Goal: Information Seeking & Learning: Learn about a topic

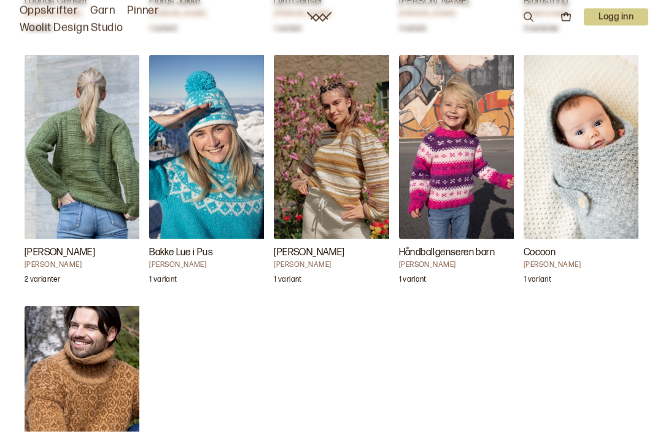
scroll to position [2765, 0]
click at [610, 174] on img "Cocoon" at bounding box center [585, 147] width 123 height 184
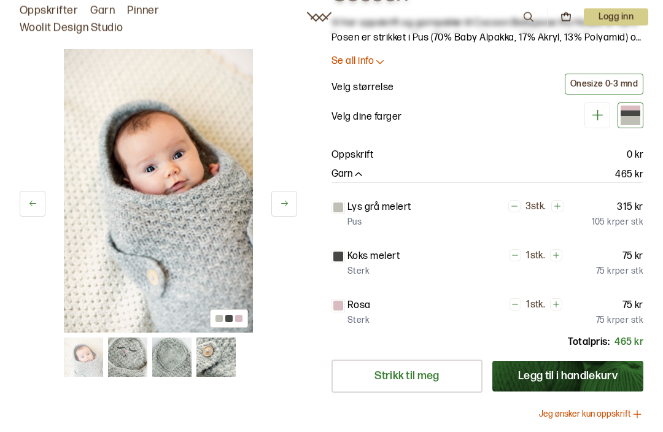
scroll to position [64, 0]
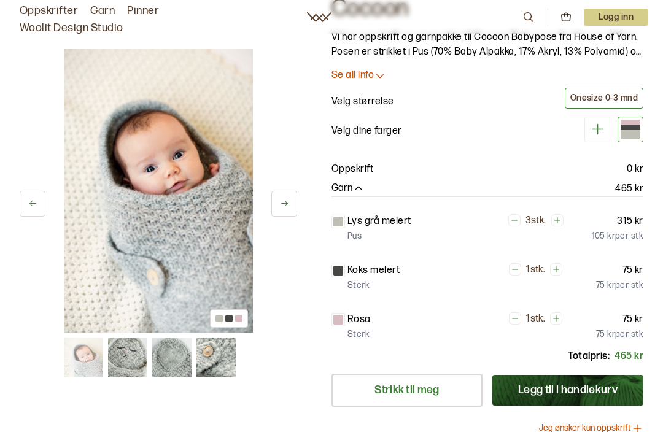
click at [294, 206] on button at bounding box center [284, 204] width 26 height 26
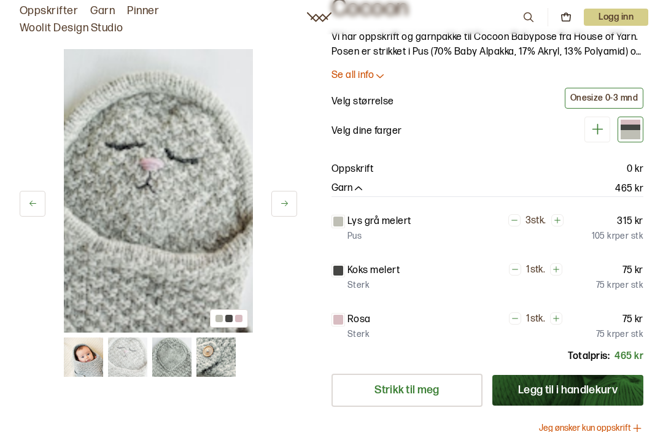
click at [297, 204] on button at bounding box center [284, 204] width 26 height 26
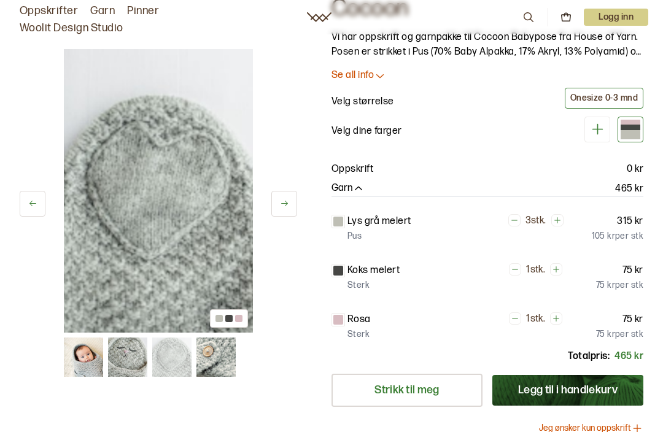
click at [293, 202] on button at bounding box center [284, 204] width 26 height 26
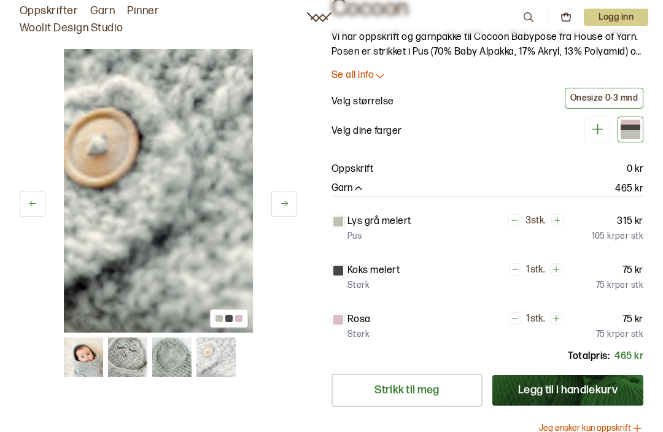
click at [291, 212] on button at bounding box center [284, 204] width 26 height 26
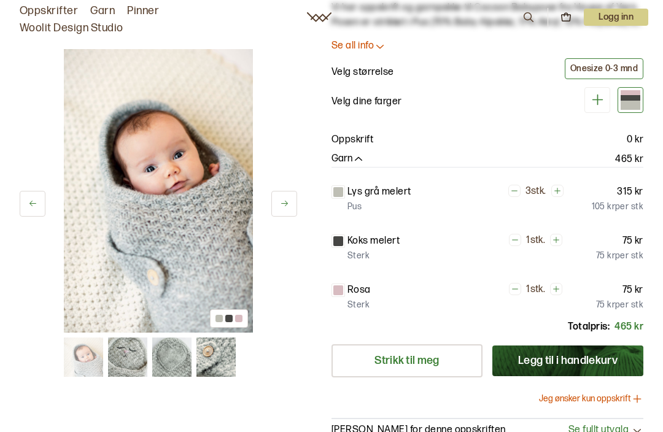
scroll to position [93, 0]
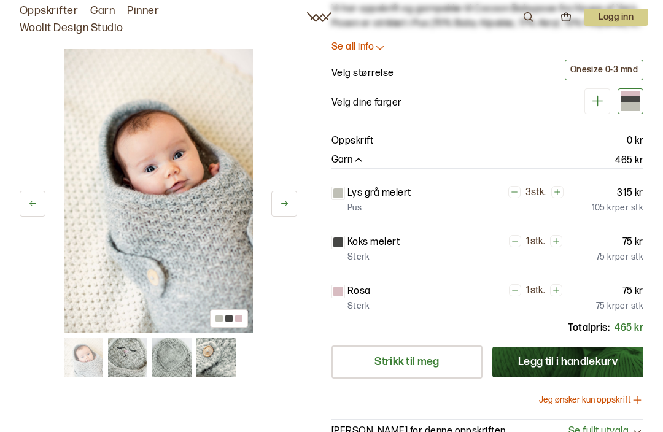
click at [55, 8] on link "Oppskrifter" at bounding box center [49, 10] width 58 height 17
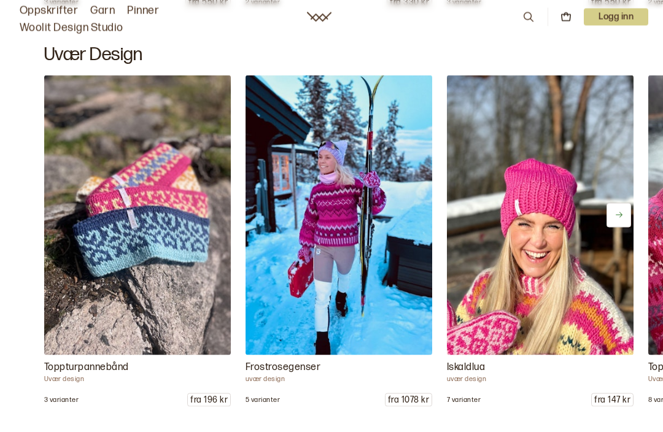
scroll to position [1341, 0]
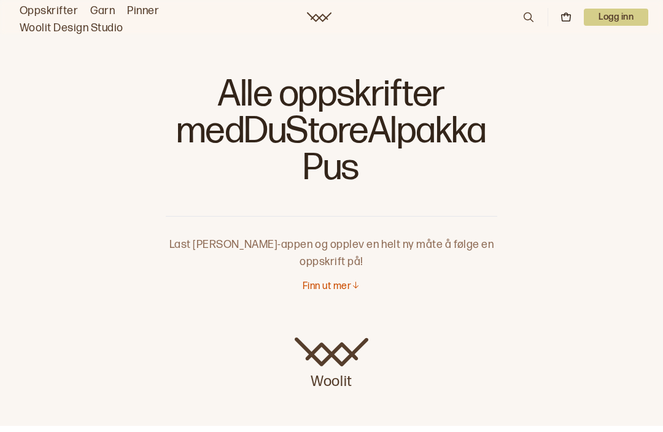
click at [602, 318] on div "Woolit" at bounding box center [331, 360] width 663 height 84
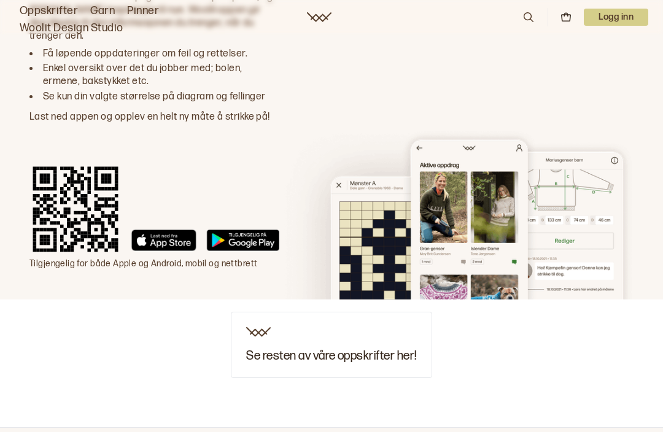
scroll to position [3448, 0]
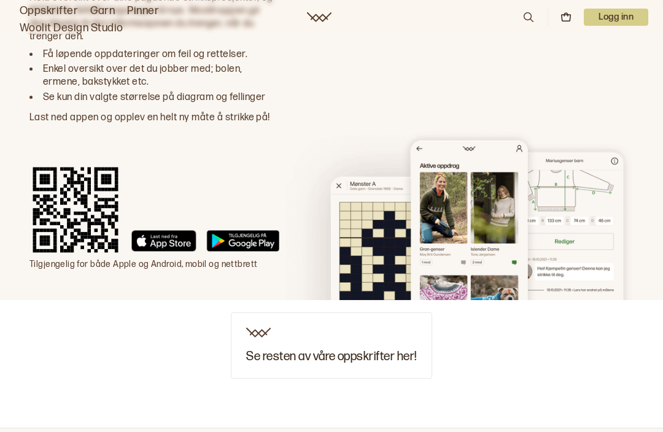
click at [340, 350] on h3 "Se resten av våre oppskrifter her!" at bounding box center [331, 357] width 170 height 14
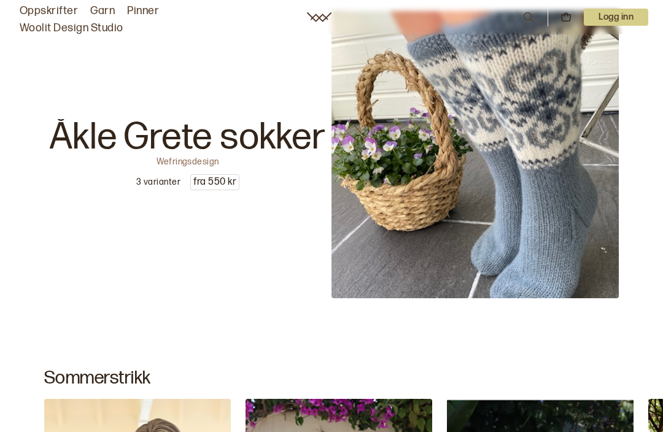
scroll to position [220, 0]
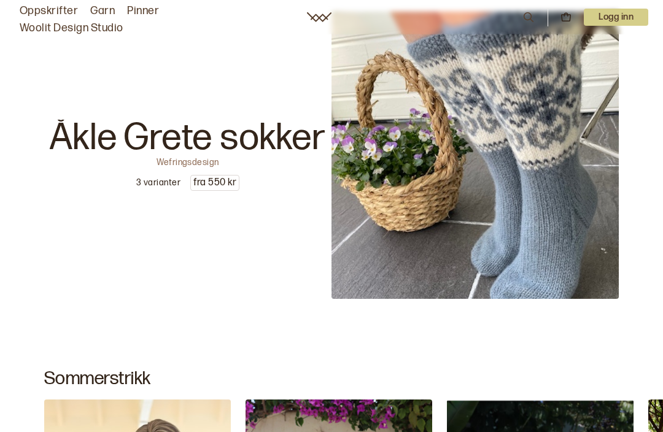
click at [555, 198] on img at bounding box center [475, 155] width 287 height 287
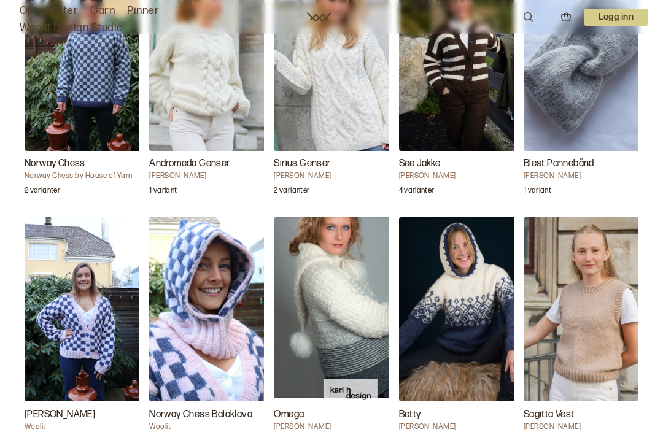
scroll to position [1308, 0]
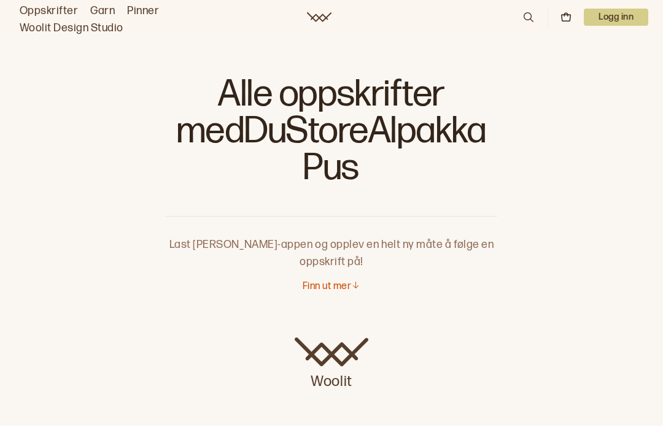
click at [60, 9] on link "Oppskrifter" at bounding box center [49, 10] width 58 height 17
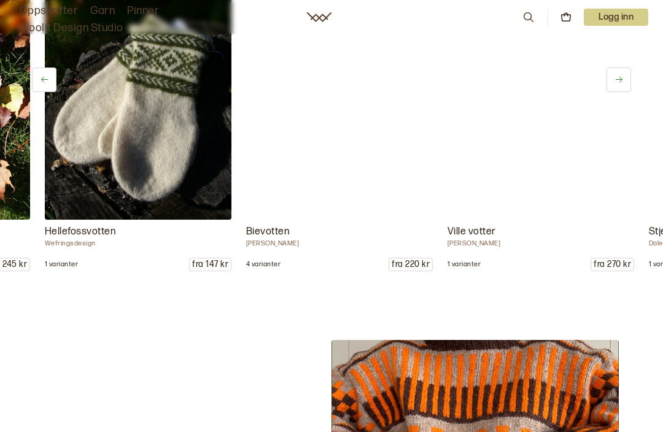
scroll to position [0, 604]
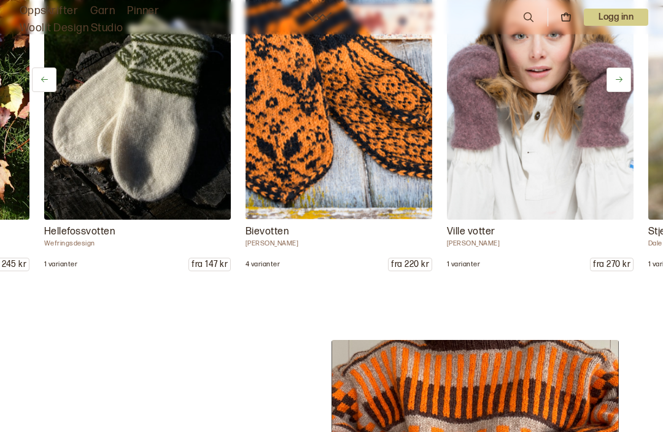
click at [607, 195] on img at bounding box center [540, 80] width 187 height 280
